Goal: Task Accomplishment & Management: Use online tool/utility

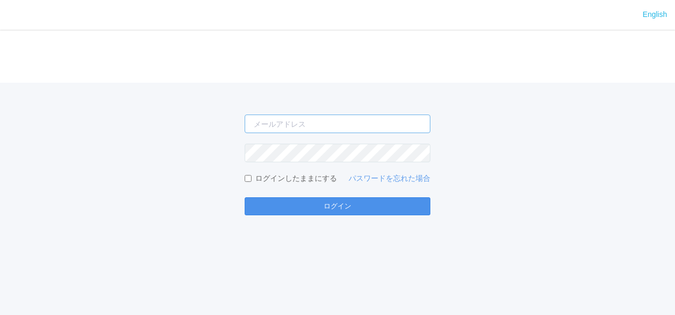
type input "[PERSON_NAME][EMAIL_ADDRESS][DOMAIN_NAME]"
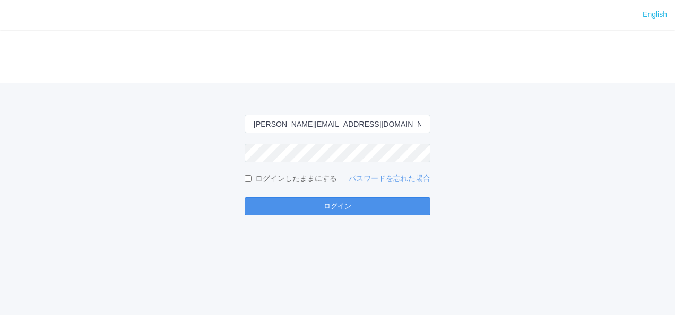
click at [349, 206] on button "ログイン" at bounding box center [338, 206] width 186 height 18
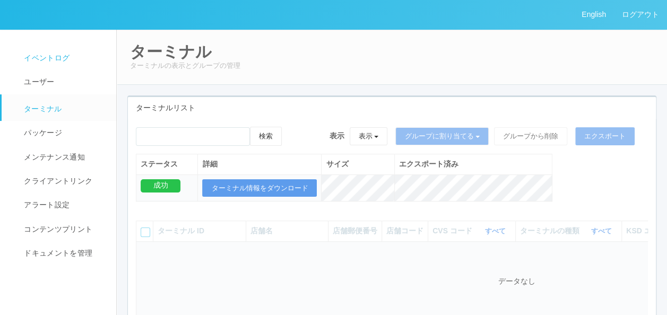
click at [57, 58] on span "イベントログ" at bounding box center [45, 58] width 48 height 8
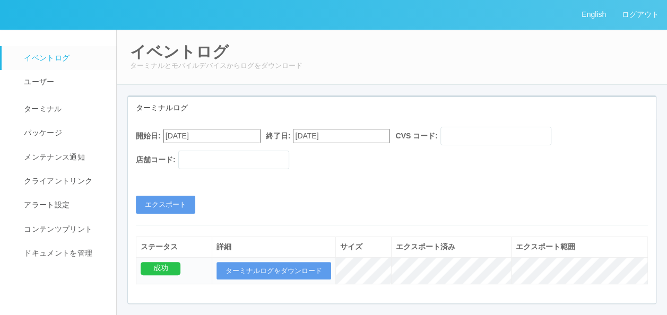
click at [206, 133] on input "[DATE]" at bounding box center [211, 136] width 97 height 14
click at [188, 158] on div "[DATE]" at bounding box center [175, 163] width 25 height 12
click at [180, 152] on button "button" at bounding box center [176, 150] width 8 height 3
type input "[DATE]"
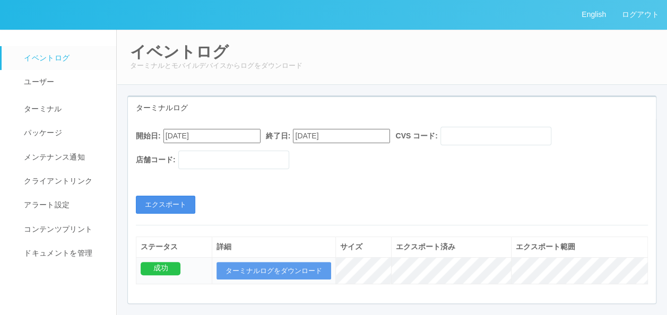
click at [161, 201] on button "エクスポート" at bounding box center [165, 205] width 59 height 18
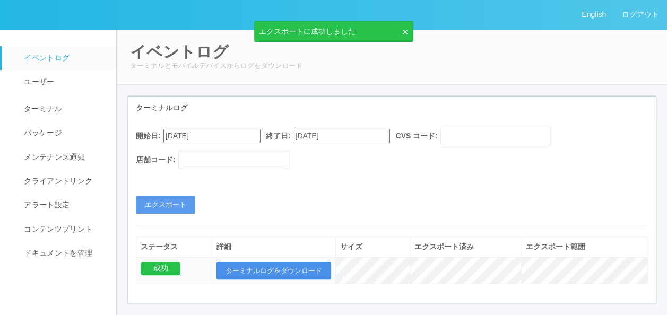
click at [264, 270] on button "ターミナルログをダウンロード" at bounding box center [274, 271] width 115 height 18
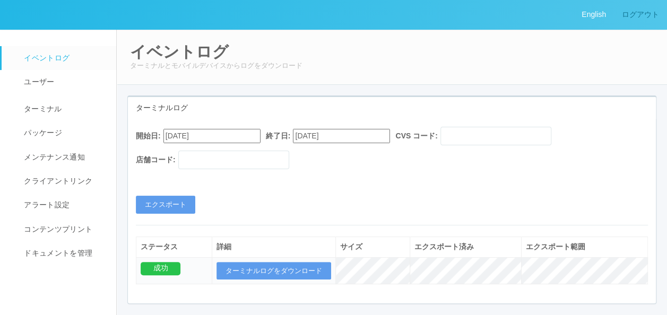
click at [656, 20] on link "ログアウト" at bounding box center [640, 14] width 53 height 29
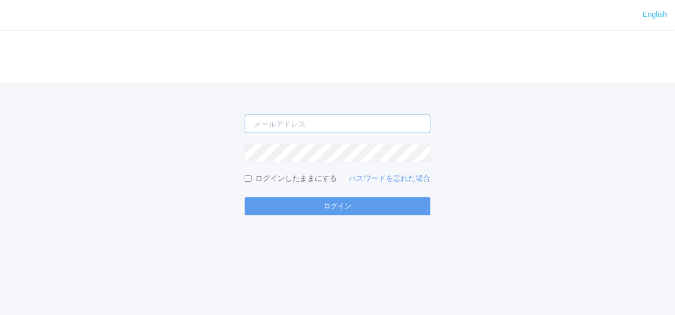
type input "[PERSON_NAME][EMAIL_ADDRESS][DOMAIN_NAME]"
